Goal: Find specific page/section: Find specific page/section

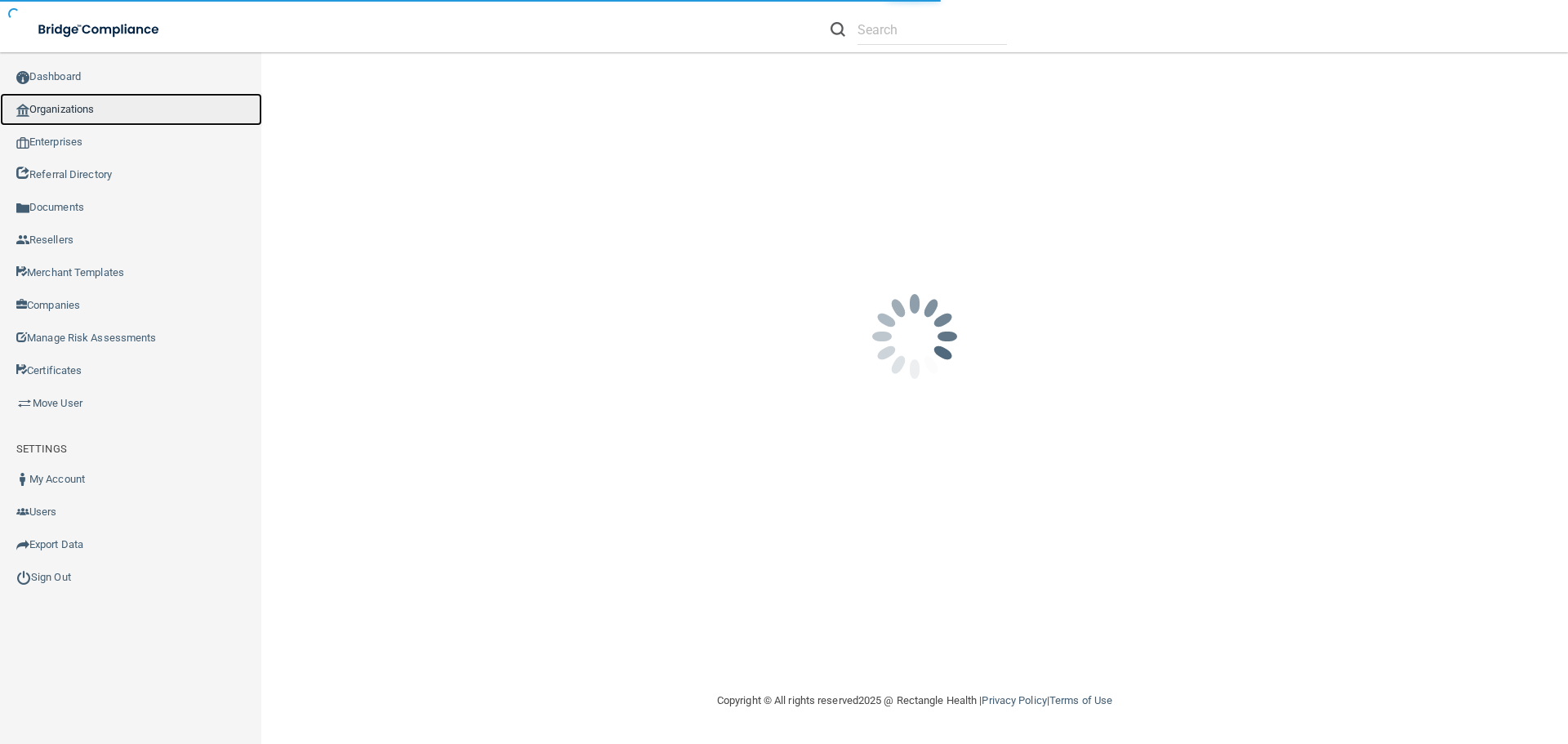
click at [128, 116] on link "Organizations" at bounding box center [131, 109] width 262 height 32
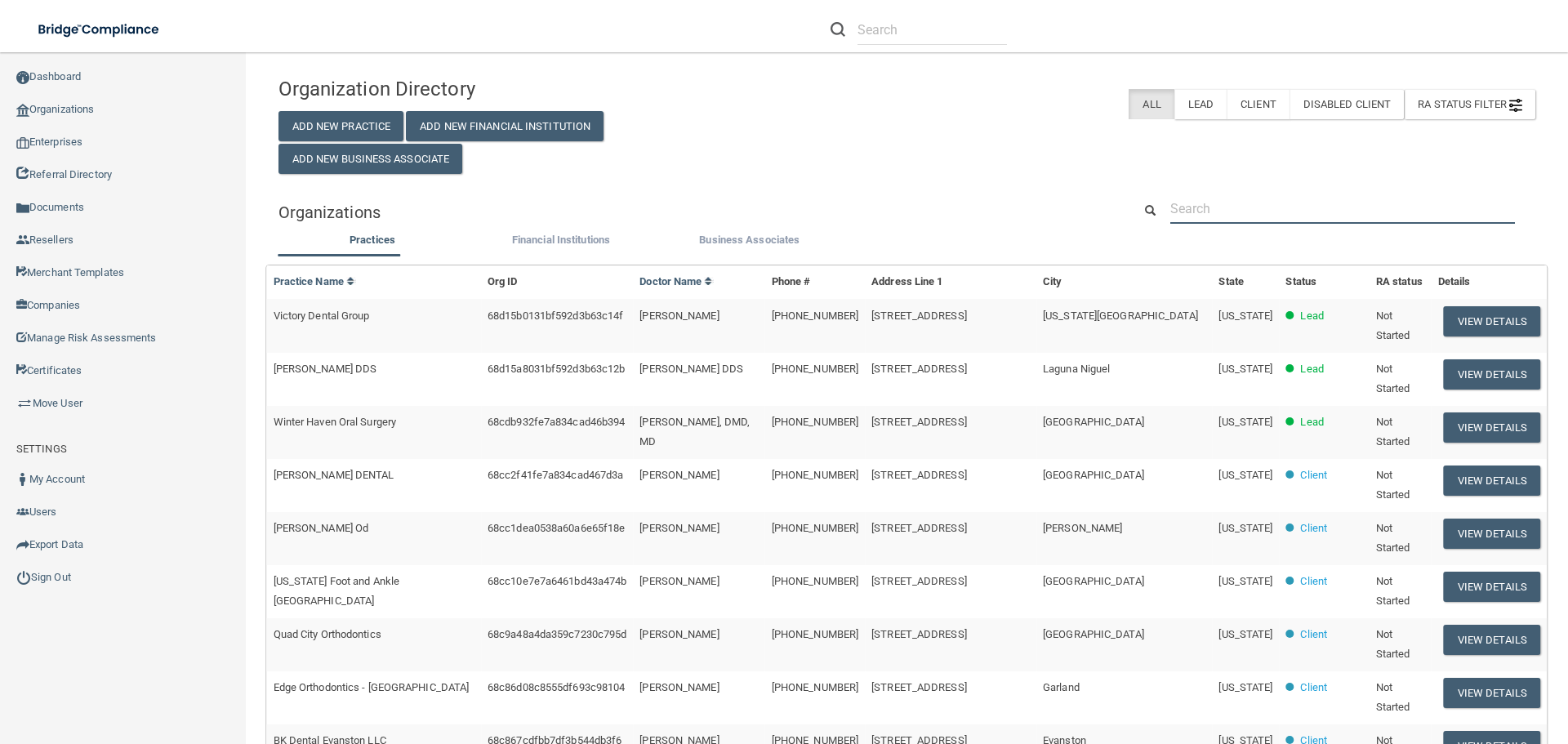
drag, startPoint x: 1183, startPoint y: 208, endPoint x: 1201, endPoint y: 215, distance: 19.3
click at [1183, 208] on input "text" at bounding box center [1342, 208] width 344 height 30
paste input "Healing Arts Pediatrics"
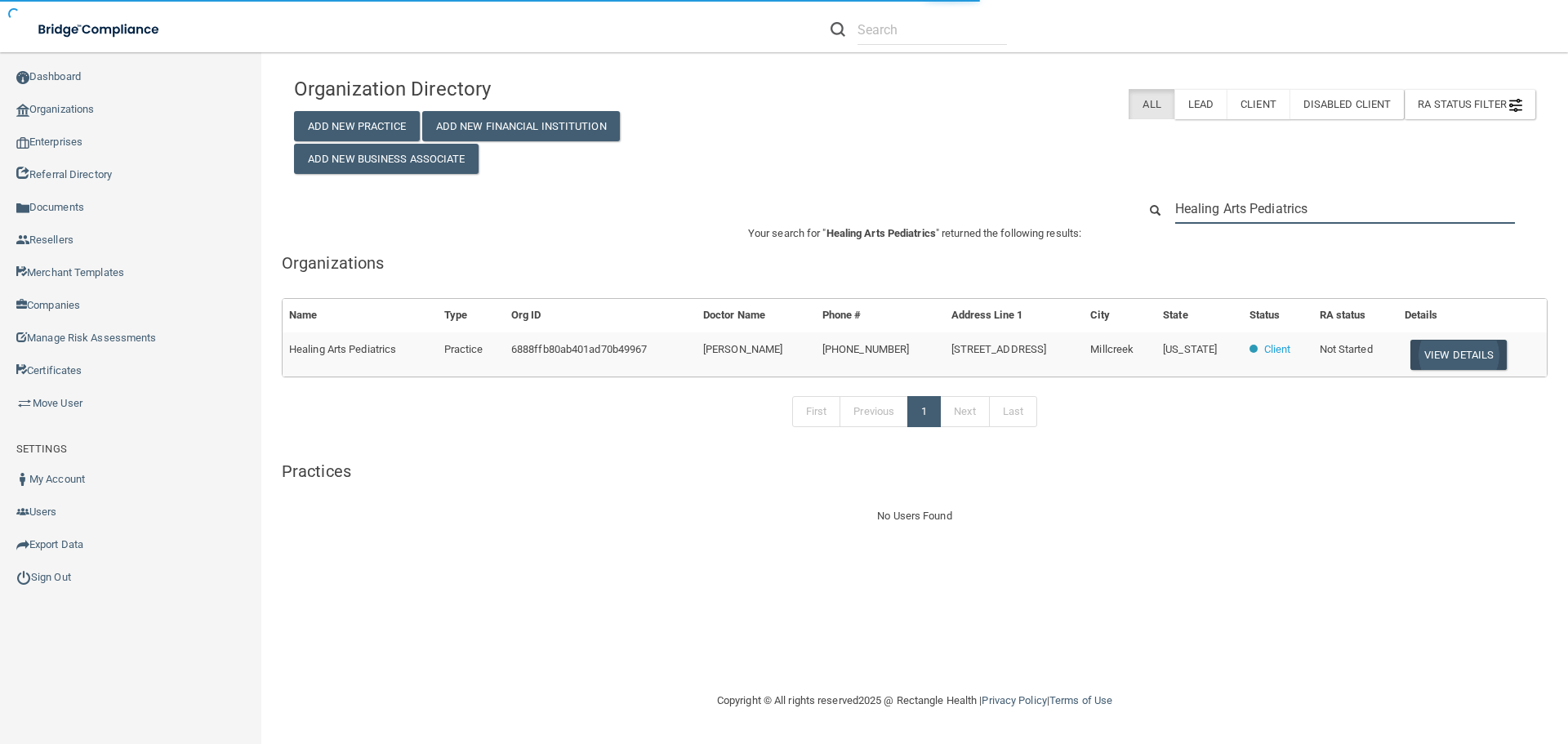
type input "Healing Arts Pediatrics"
click at [1446, 357] on button "View Details" at bounding box center [1458, 355] width 97 height 30
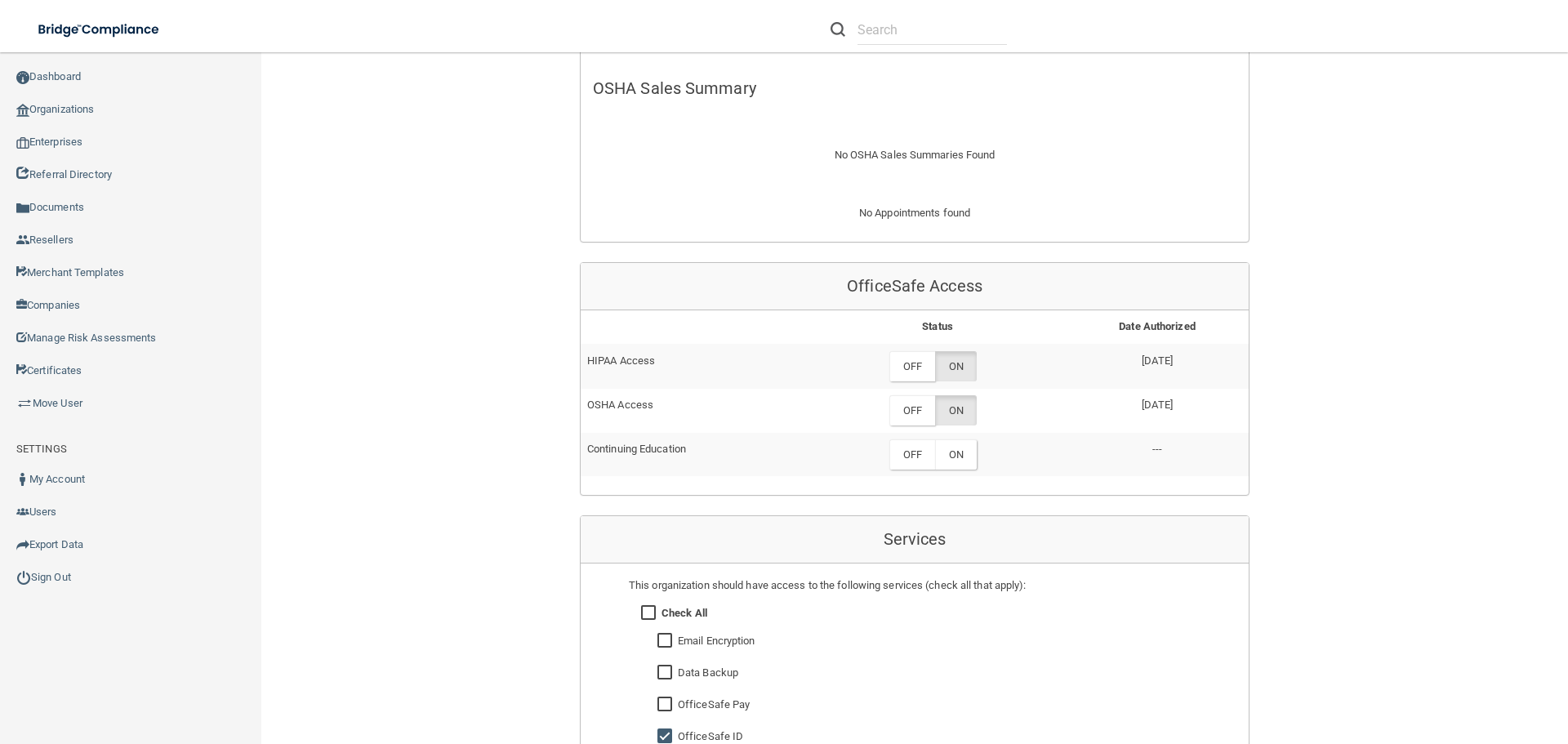
scroll to position [654, 0]
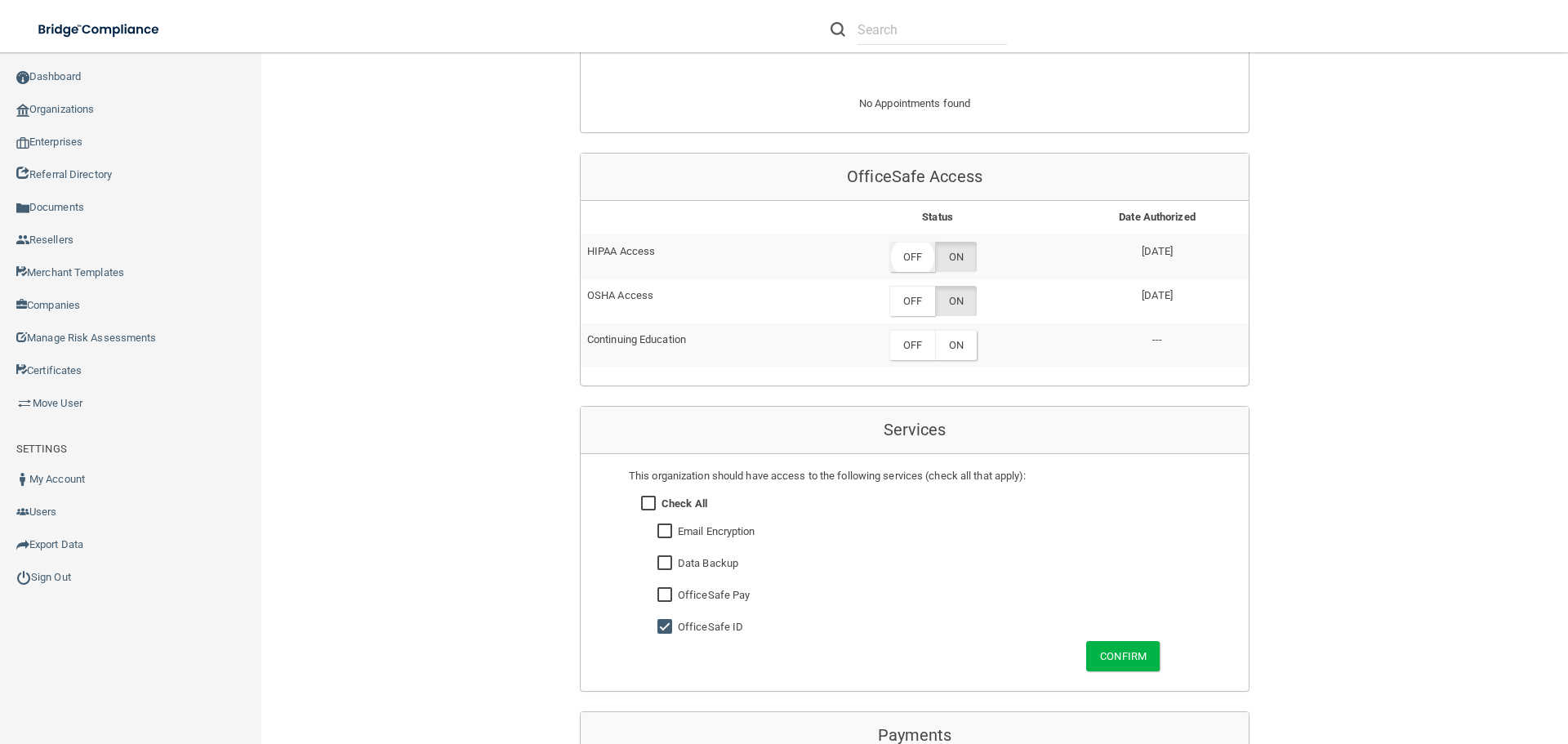
click at [919, 258] on label "OFF" at bounding box center [912, 257] width 46 height 30
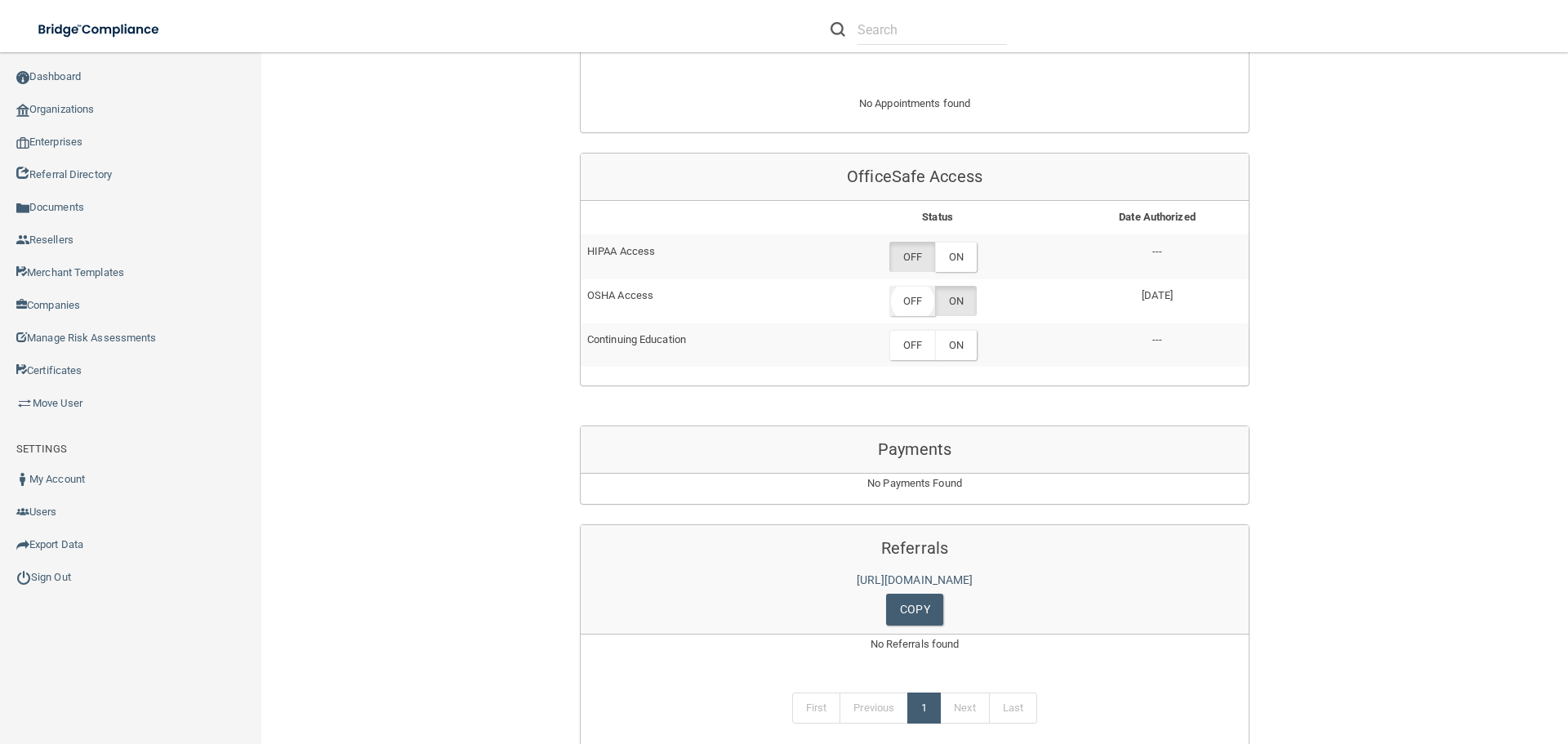
click at [914, 305] on label "OFF" at bounding box center [912, 300] width 46 height 30
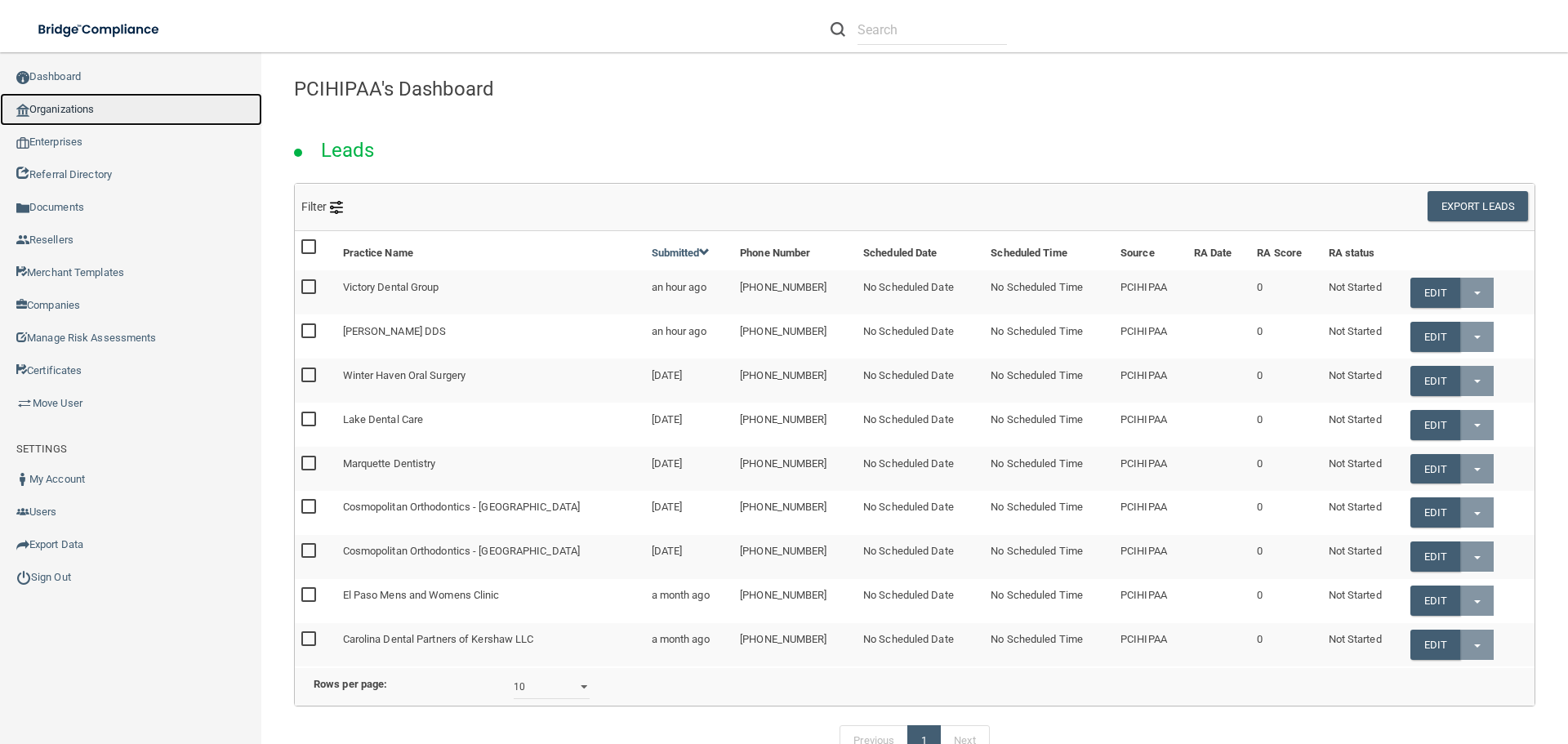
click at [93, 105] on link "Organizations" at bounding box center [131, 109] width 262 height 32
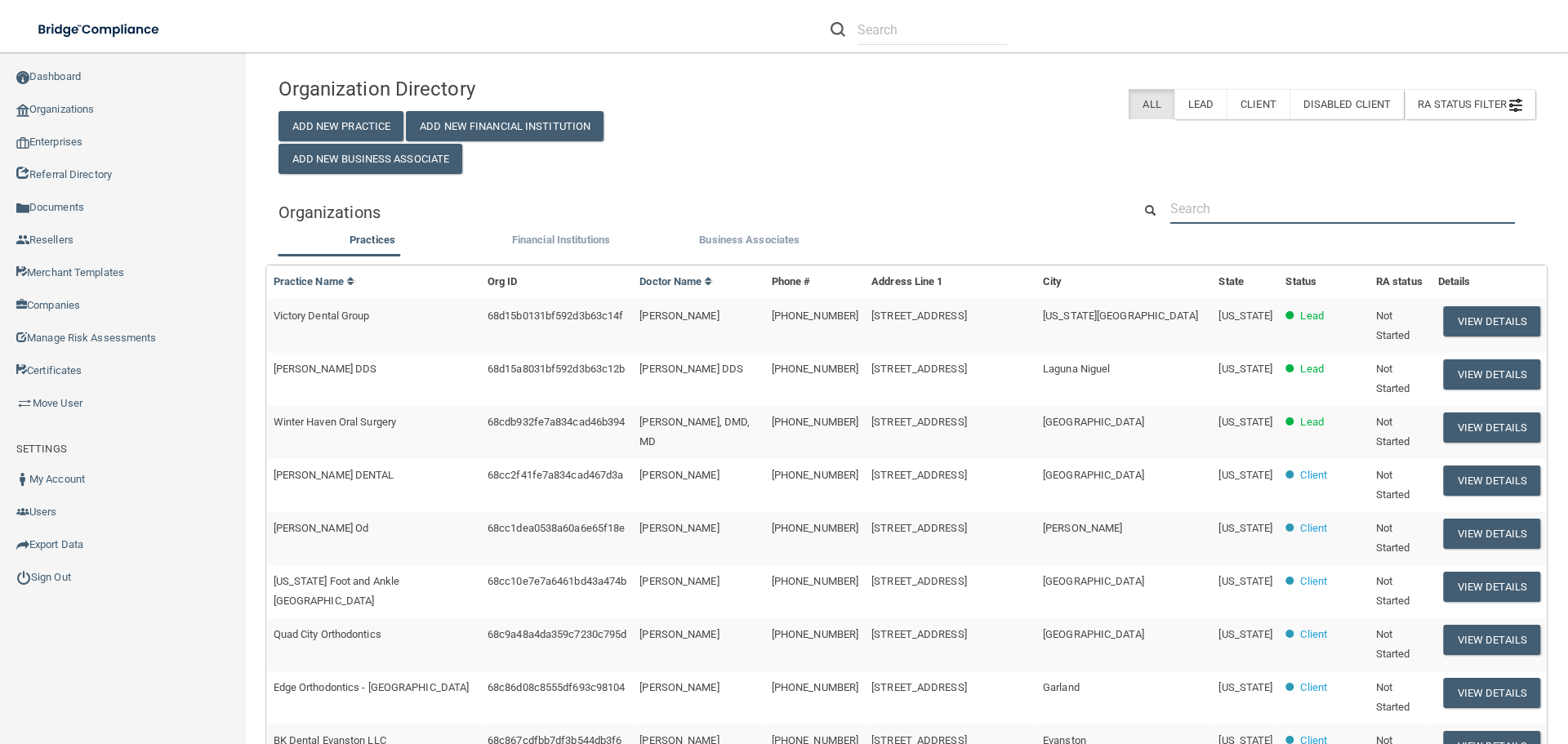
click at [1207, 214] on input "text" at bounding box center [1342, 208] width 344 height 30
paste input "TBD I, PLLC GENERAL DENTISTRY IN PP"
type input "TBD I, PLLC GENERAL DENTISTRY IN PP"
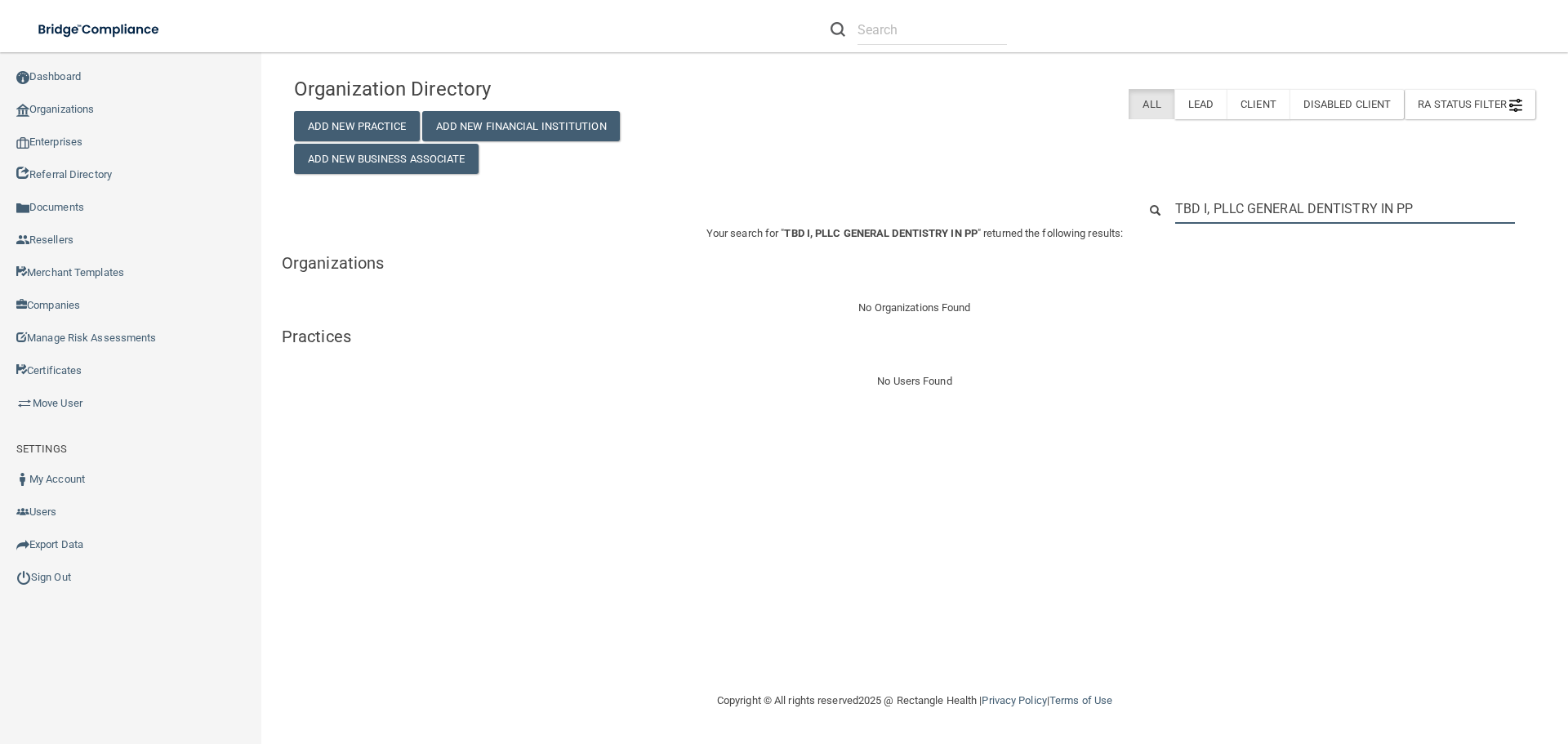
drag, startPoint x: 1421, startPoint y: 200, endPoint x: 1086, endPoint y: 261, distance: 340.5
click at [1113, 253] on div "Organization Directory Add New Practice Add New Financial Institution Add New B…" at bounding box center [914, 230] width 1241 height 322
paste input "(520) 575-8800"
type input "(520) 575-8800"
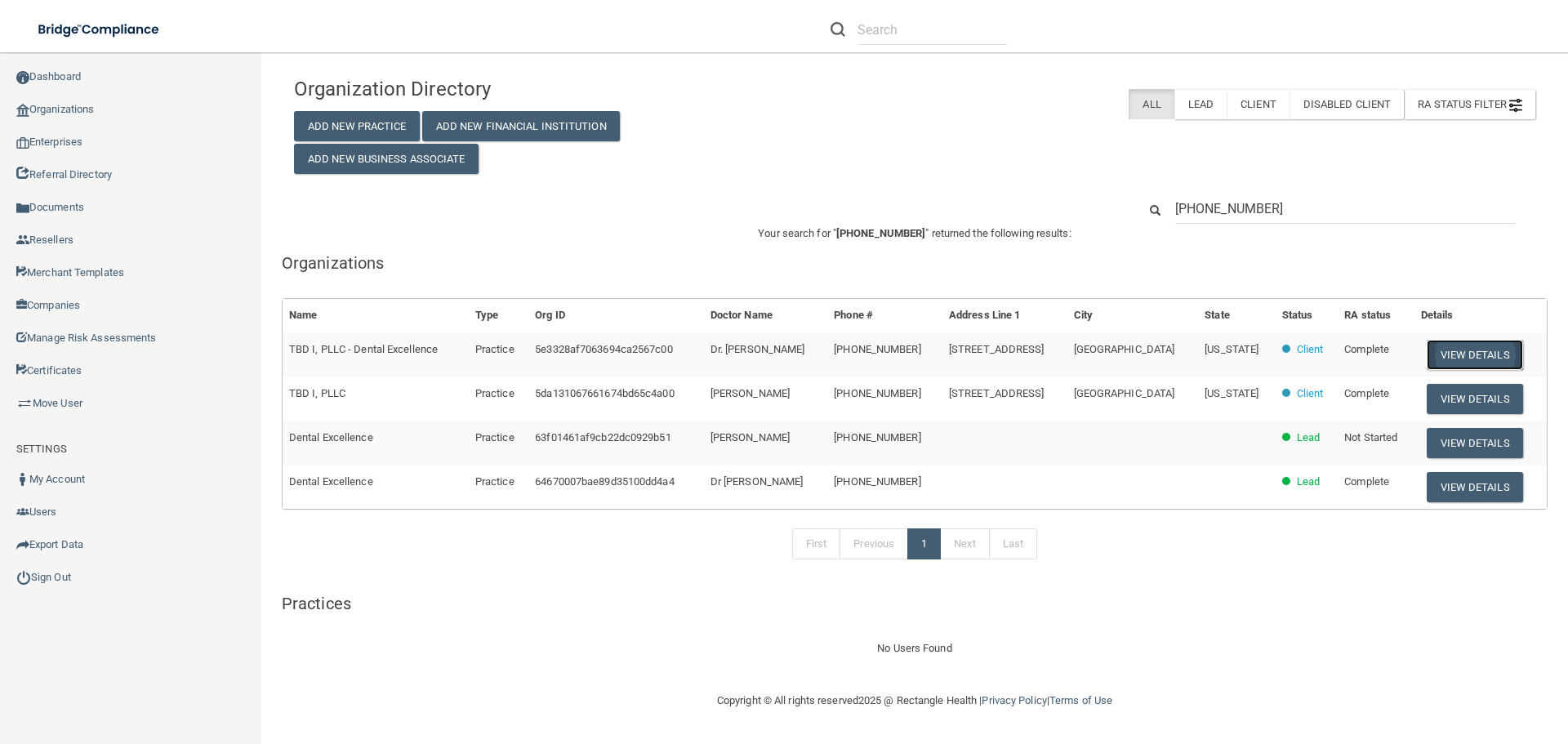
click at [1467, 355] on button "View Details" at bounding box center [1475, 355] width 97 height 30
